Goal: Task Accomplishment & Management: Use online tool/utility

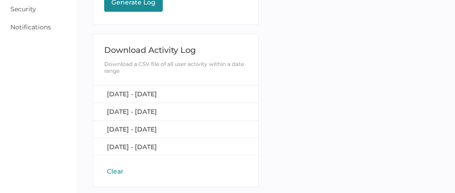
scroll to position [188, 0]
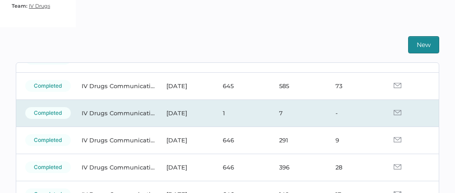
scroll to position [327, 0]
